Goal: Task Accomplishment & Management: Use online tool/utility

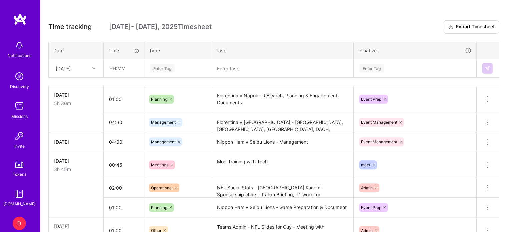
scroll to position [206, 0]
click at [116, 66] on input "text" at bounding box center [124, 68] width 40 height 18
type input "01:45"
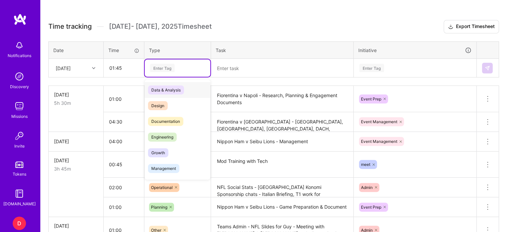
click at [157, 66] on div "Enter Tag" at bounding box center [162, 68] width 25 height 10
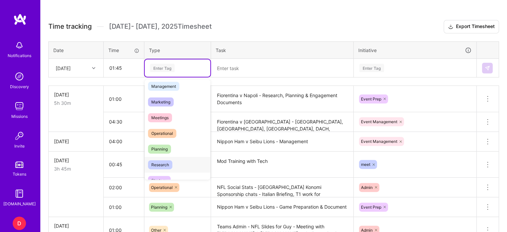
scroll to position [82, 0]
click at [160, 147] on span "Planning" at bounding box center [159, 148] width 23 height 9
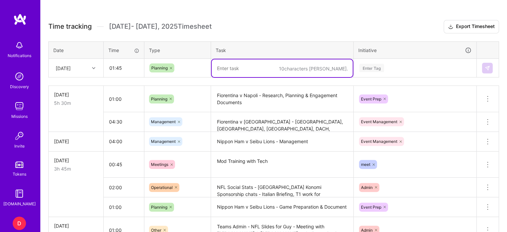
click at [229, 67] on textarea at bounding box center [282, 68] width 141 height 18
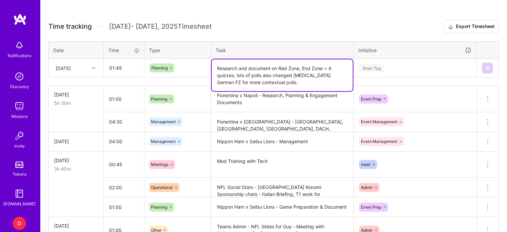
type textarea "Research and document on Red Zone, End Zone = 4 quizzes, lots of polls also cha…"
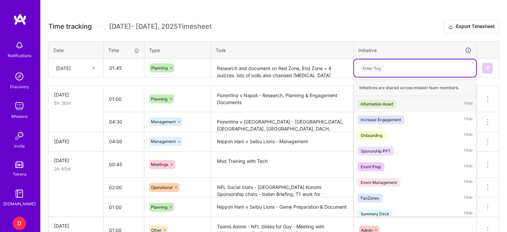
click at [374, 65] on div "Enter Tag" at bounding box center [371, 68] width 25 height 10
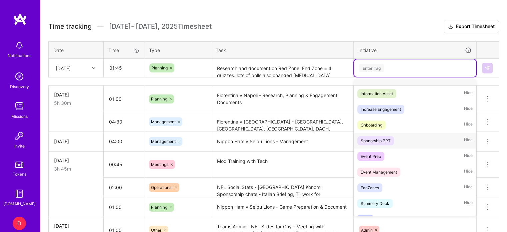
scroll to position [11, 0]
click at [375, 152] on div "Event Prep" at bounding box center [370, 155] width 20 height 7
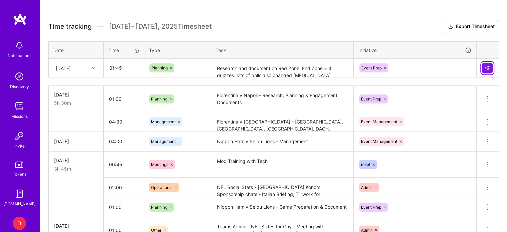
click at [486, 64] on button at bounding box center [487, 68] width 11 height 11
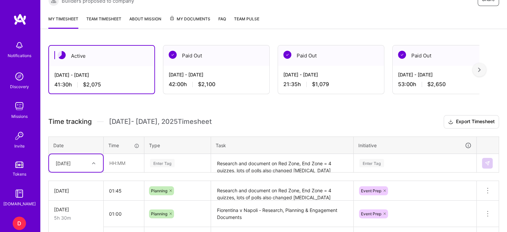
scroll to position [111, 0]
